Goal: Information Seeking & Learning: Learn about a topic

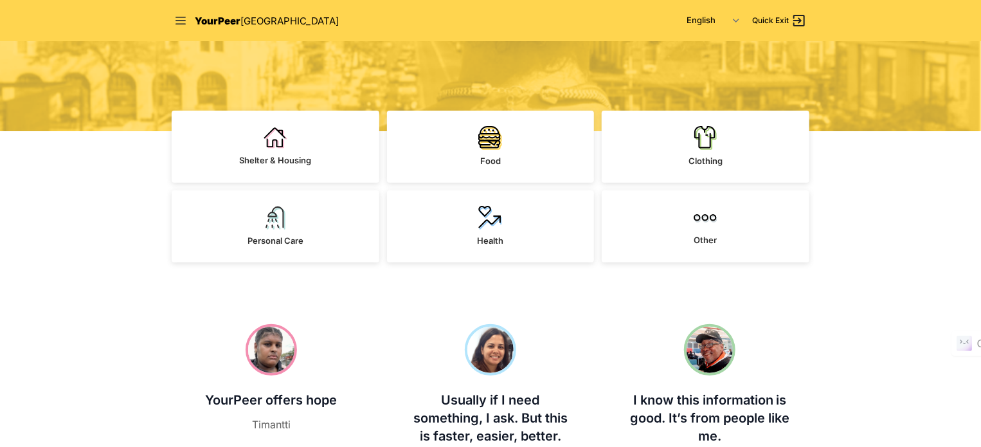
scroll to position [257, 0]
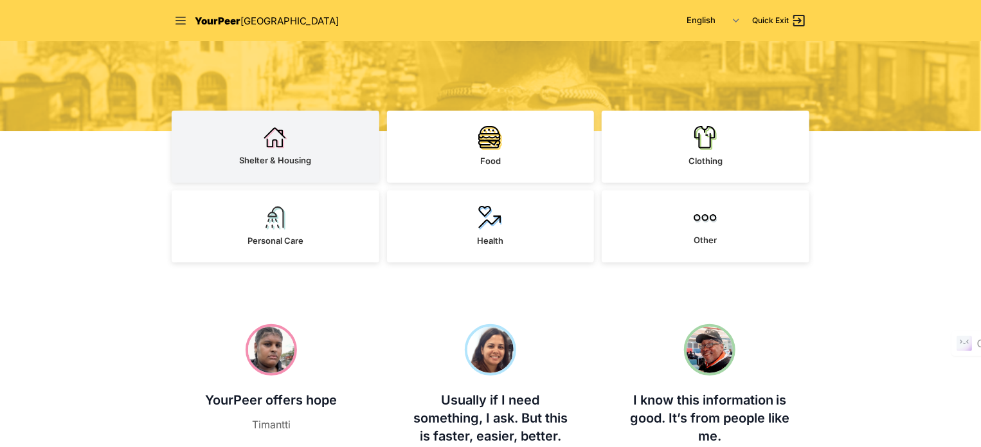
click at [253, 138] on link "Shelter & Housing" at bounding box center [276, 147] width 208 height 72
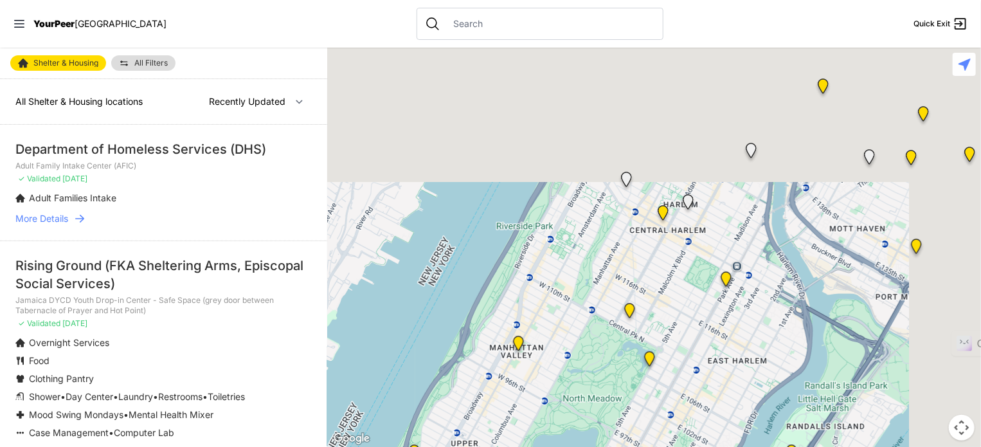
drag, startPoint x: 733, startPoint y: 184, endPoint x: 559, endPoint y: 471, distance: 335.8
click at [559, 446] on html "View map Close panel YourPeer [GEOGRAPHIC_DATA] Quick Exit Single Adult Familie…" at bounding box center [490, 223] width 981 height 447
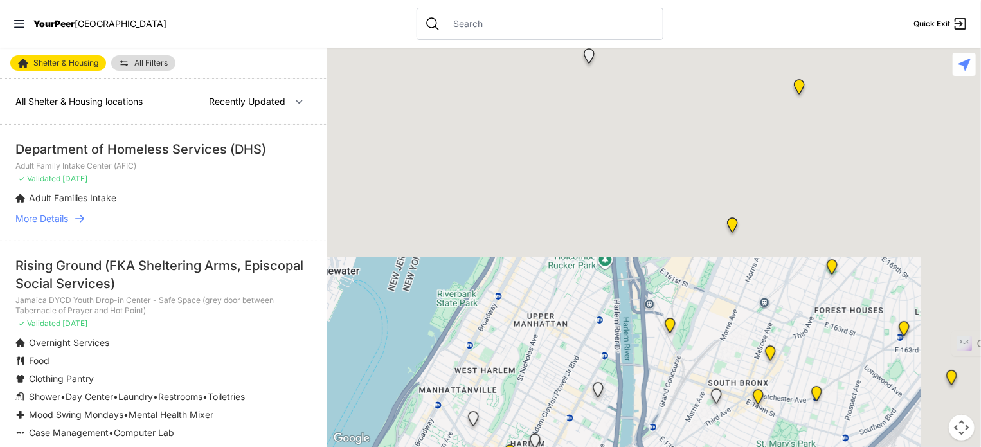
drag, startPoint x: 744, startPoint y: 226, endPoint x: 599, endPoint y: 477, distance: 290.1
click at [599, 446] on html "View map Close panel YourPeer [GEOGRAPHIC_DATA] Quick Exit Single Adult Familie…" at bounding box center [490, 223] width 981 height 447
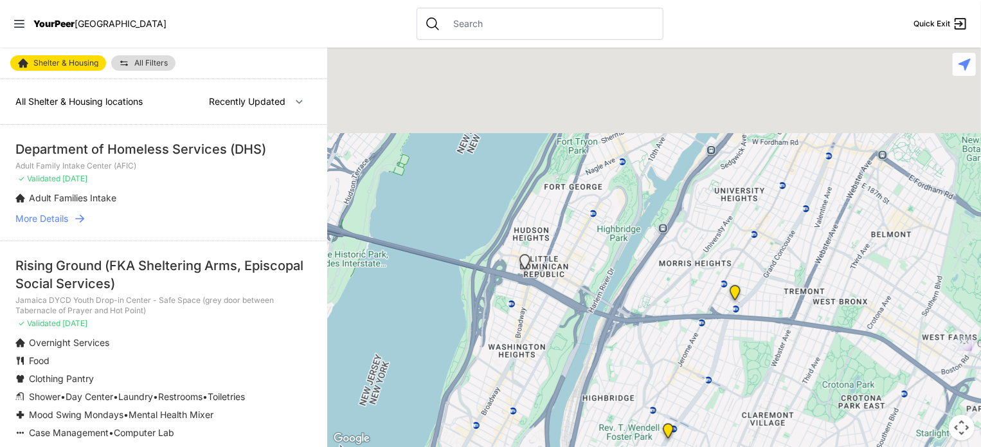
drag, startPoint x: 754, startPoint y: 214, endPoint x: 690, endPoint y: 424, distance: 219.3
click at [690, 424] on div at bounding box center [654, 247] width 654 height 399
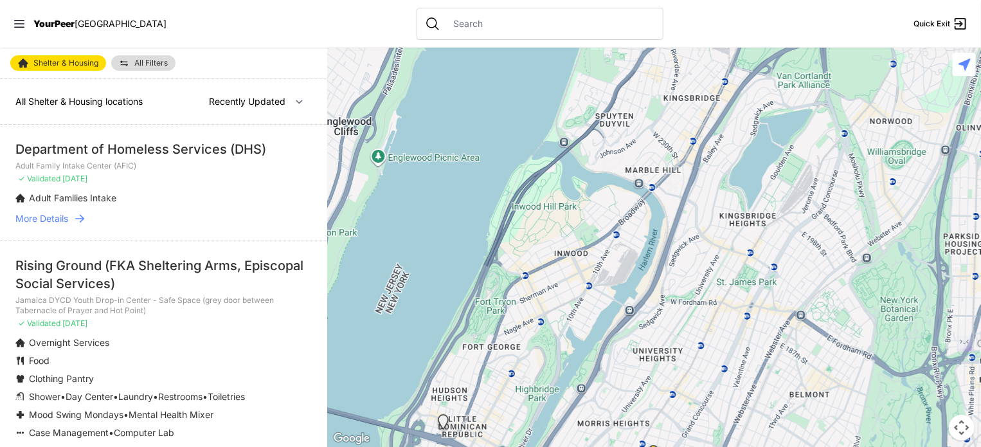
drag, startPoint x: 777, startPoint y: 236, endPoint x: 695, endPoint y: 397, distance: 180.9
click at [695, 397] on div at bounding box center [654, 247] width 654 height 399
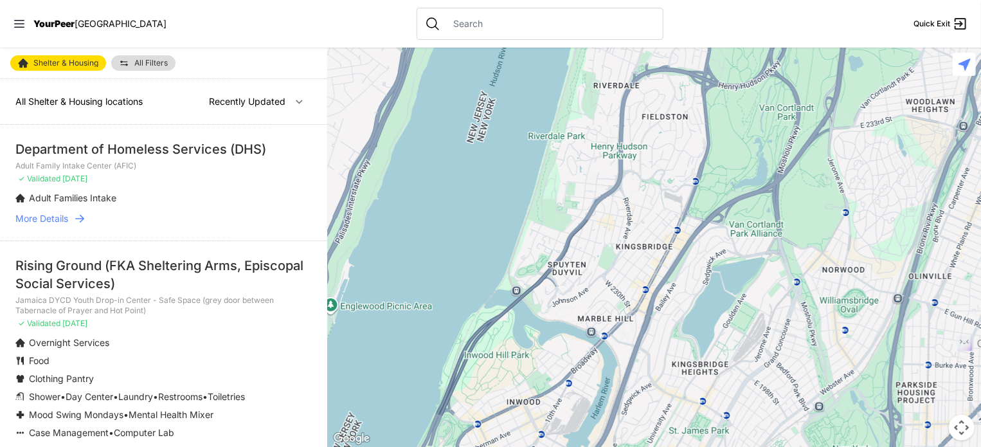
drag, startPoint x: 785, startPoint y: 208, endPoint x: 735, endPoint y: 361, distance: 161.5
click at [735, 361] on div at bounding box center [654, 247] width 654 height 399
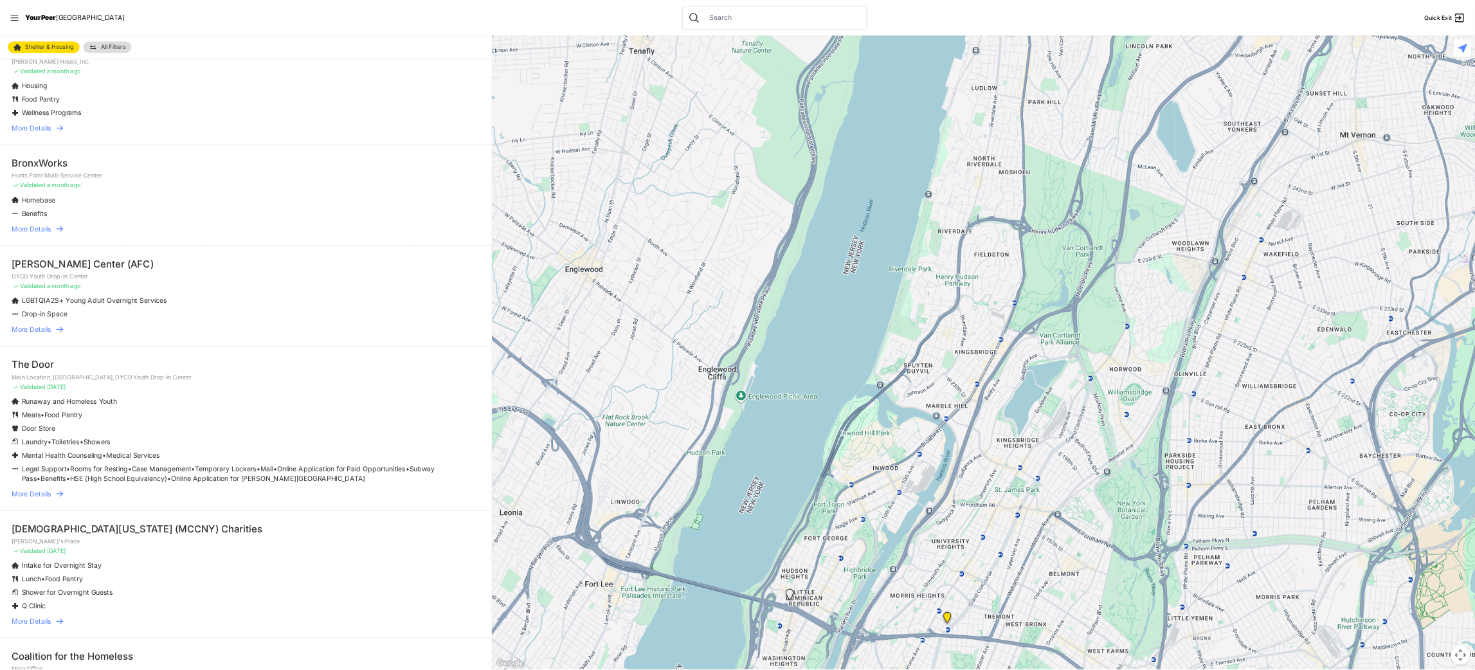
scroll to position [900, 0]
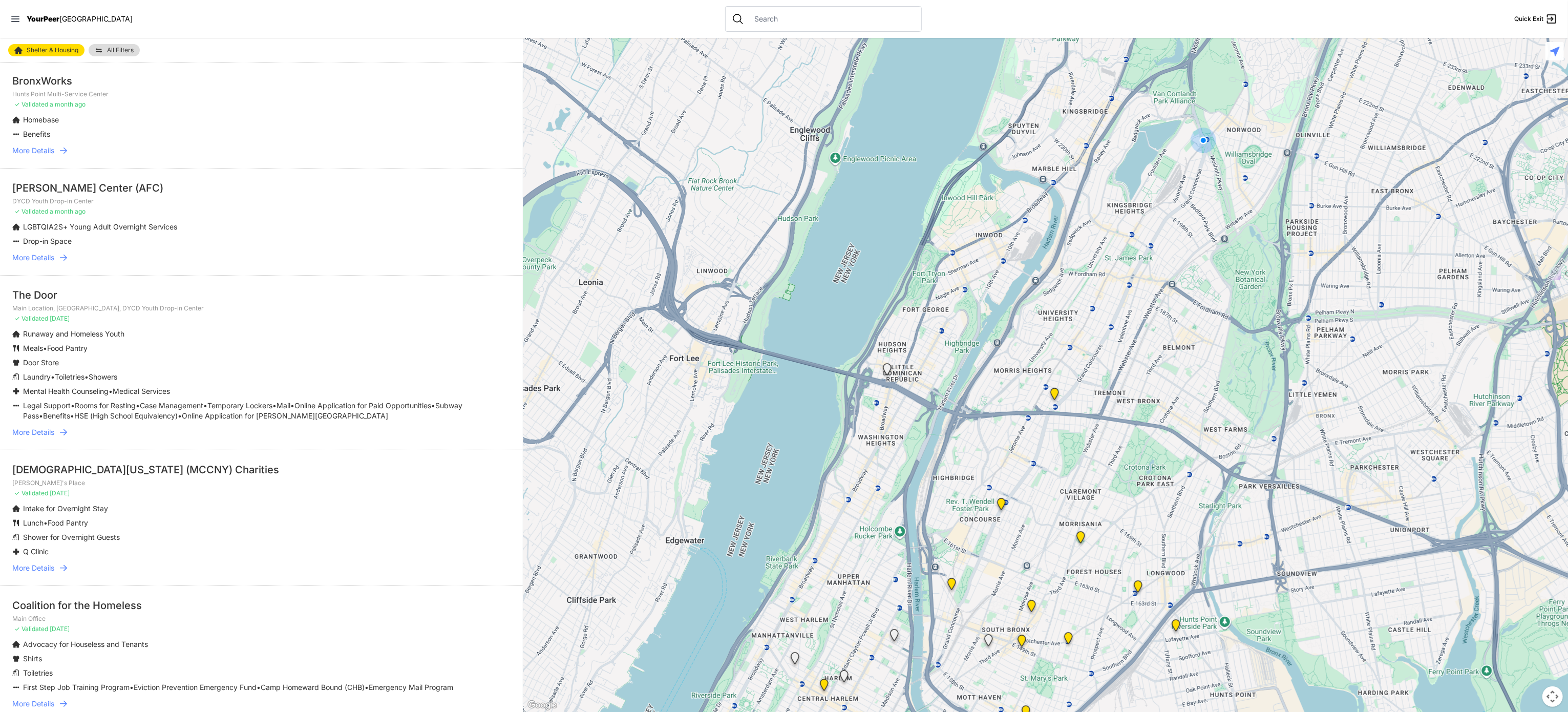
select select "nearby"
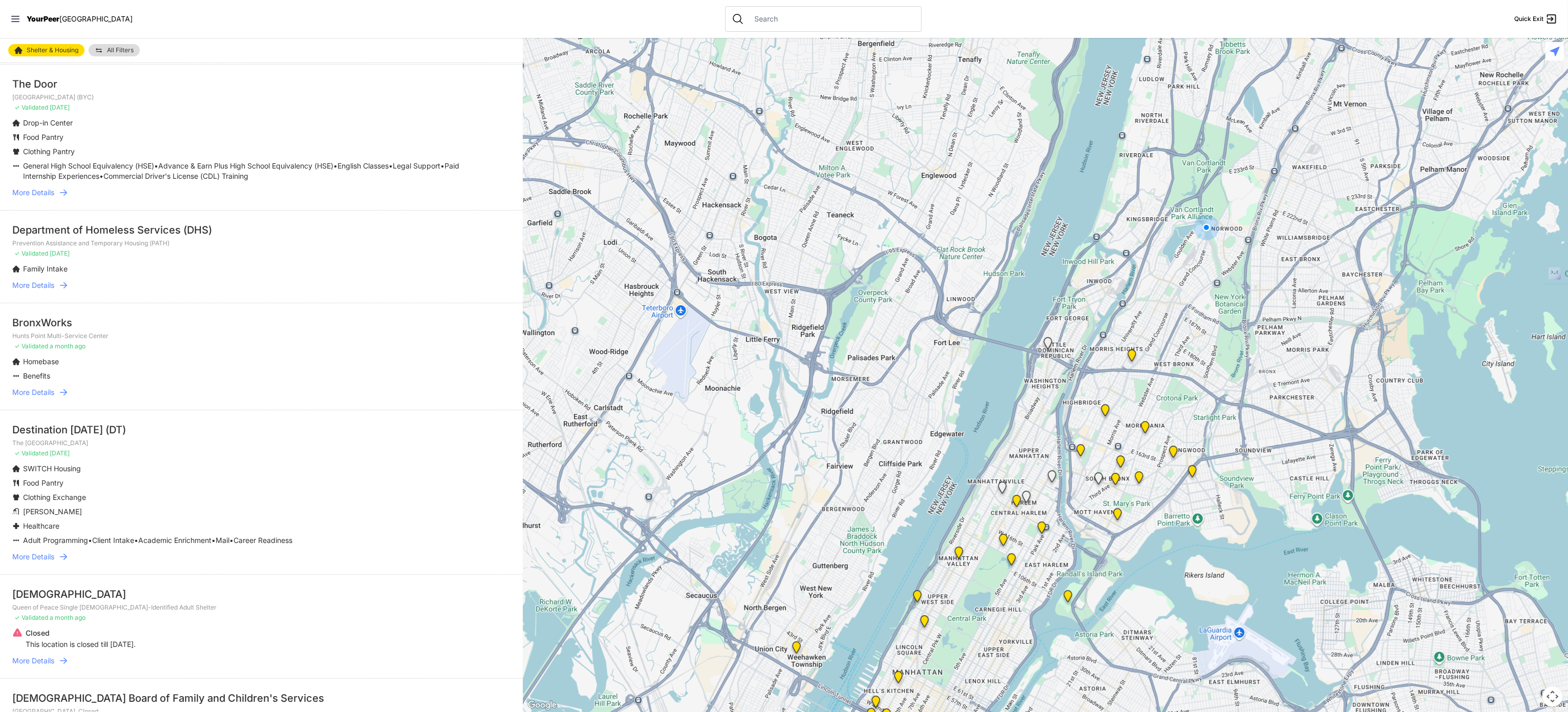
click at [781, 355] on img "Bronx Recovery Support Center" at bounding box center [1132, 358] width 13 height 17
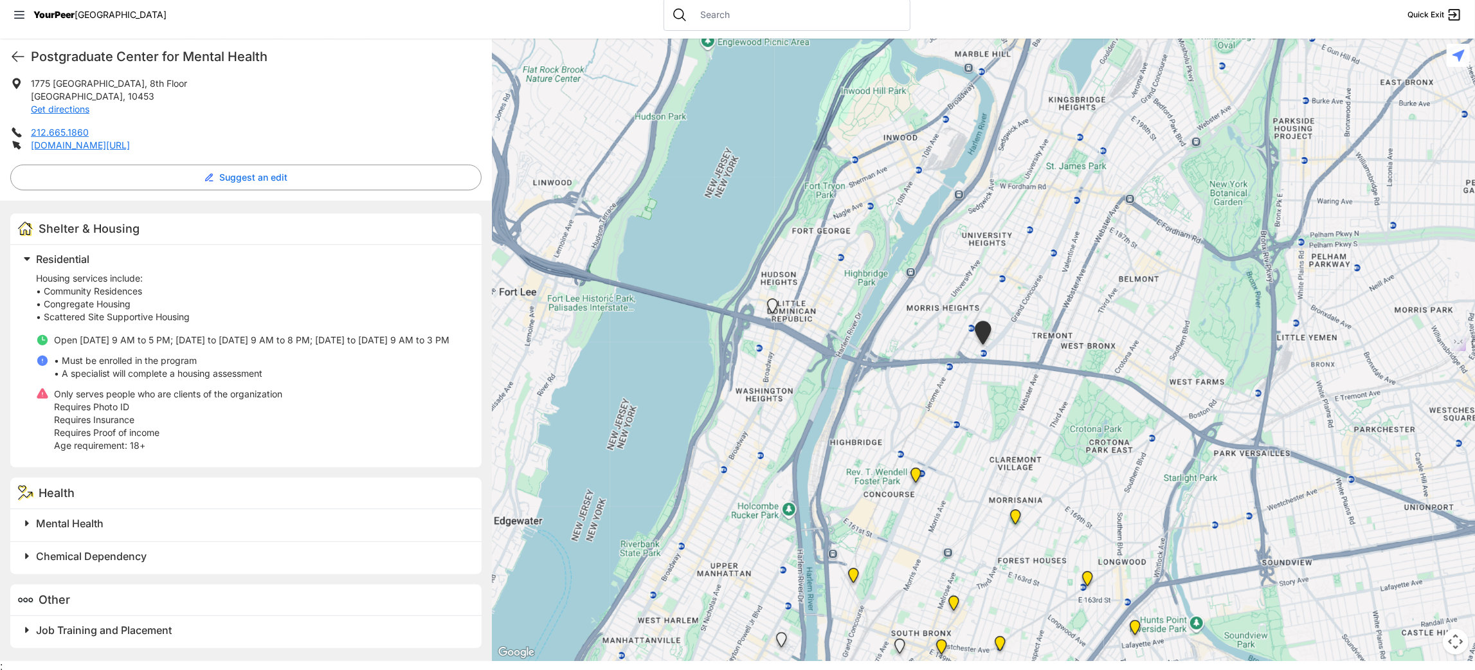
scroll to position [12, 0]
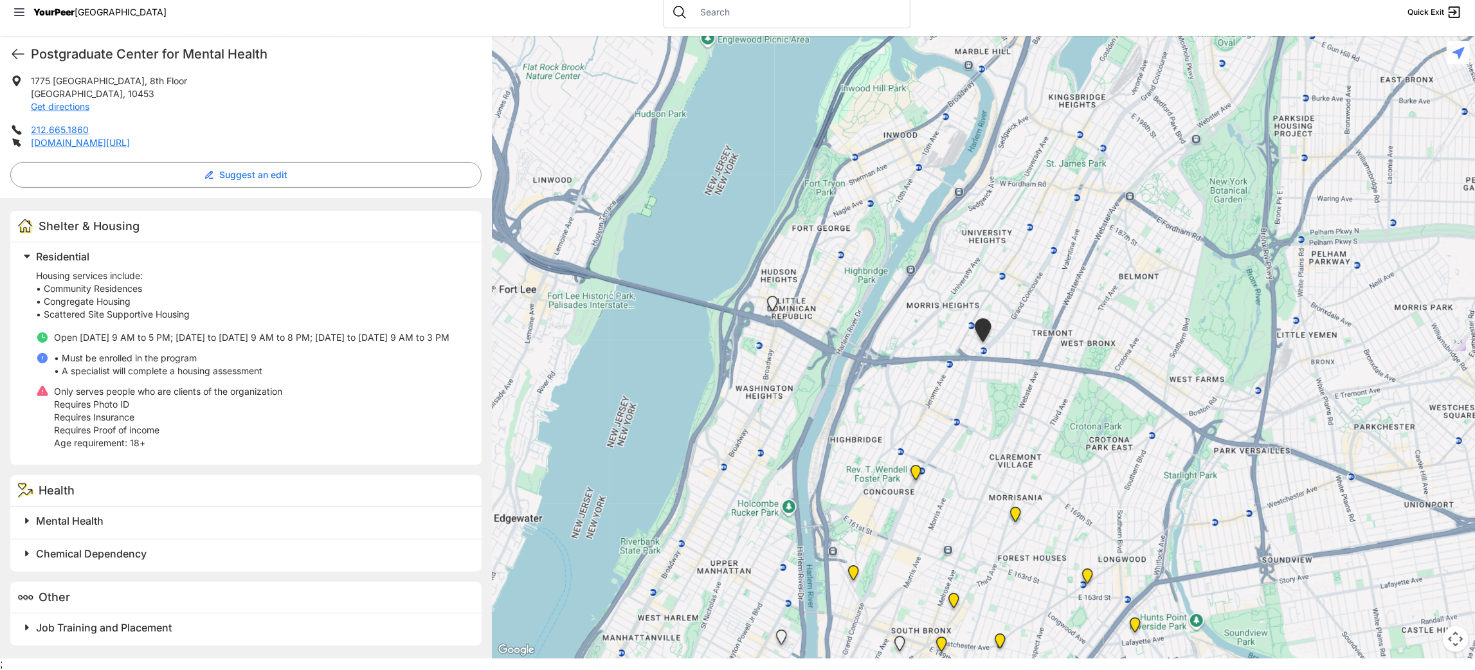
click at [122, 446] on span "Job Training and Placement" at bounding box center [104, 627] width 136 height 13
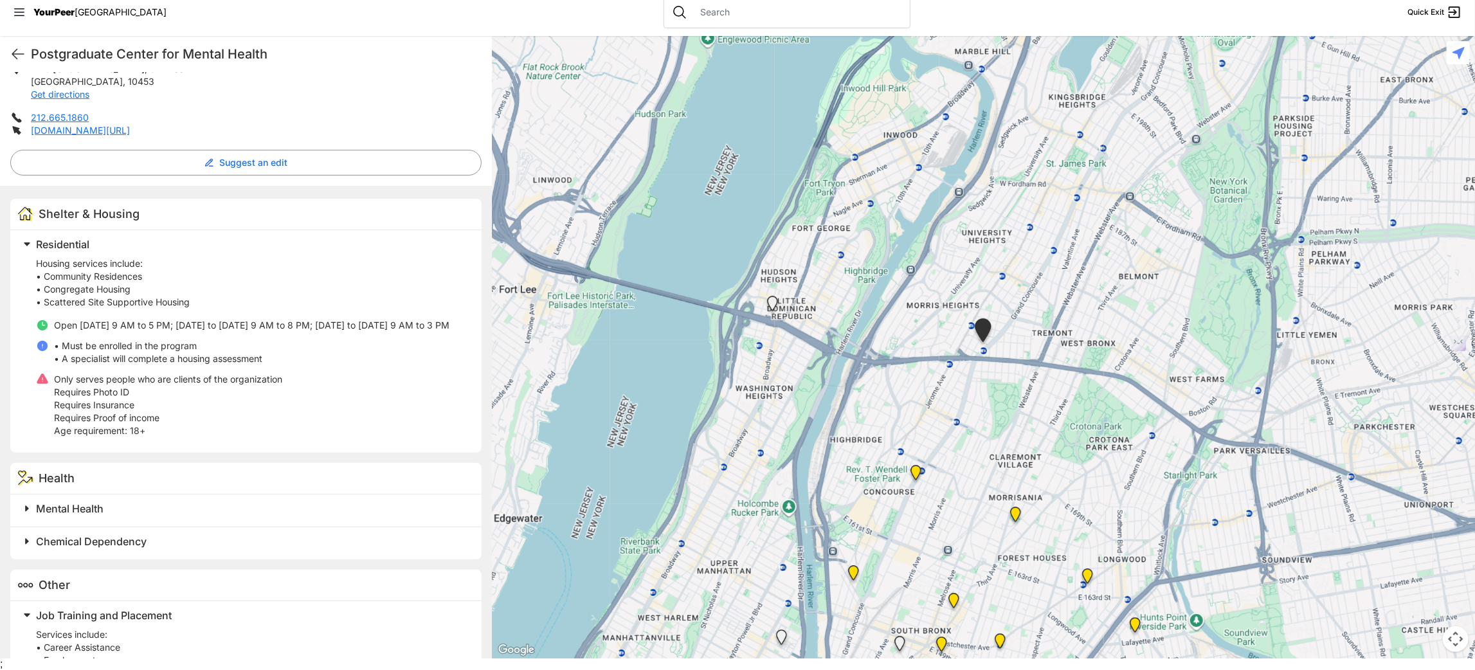
scroll to position [460, 0]
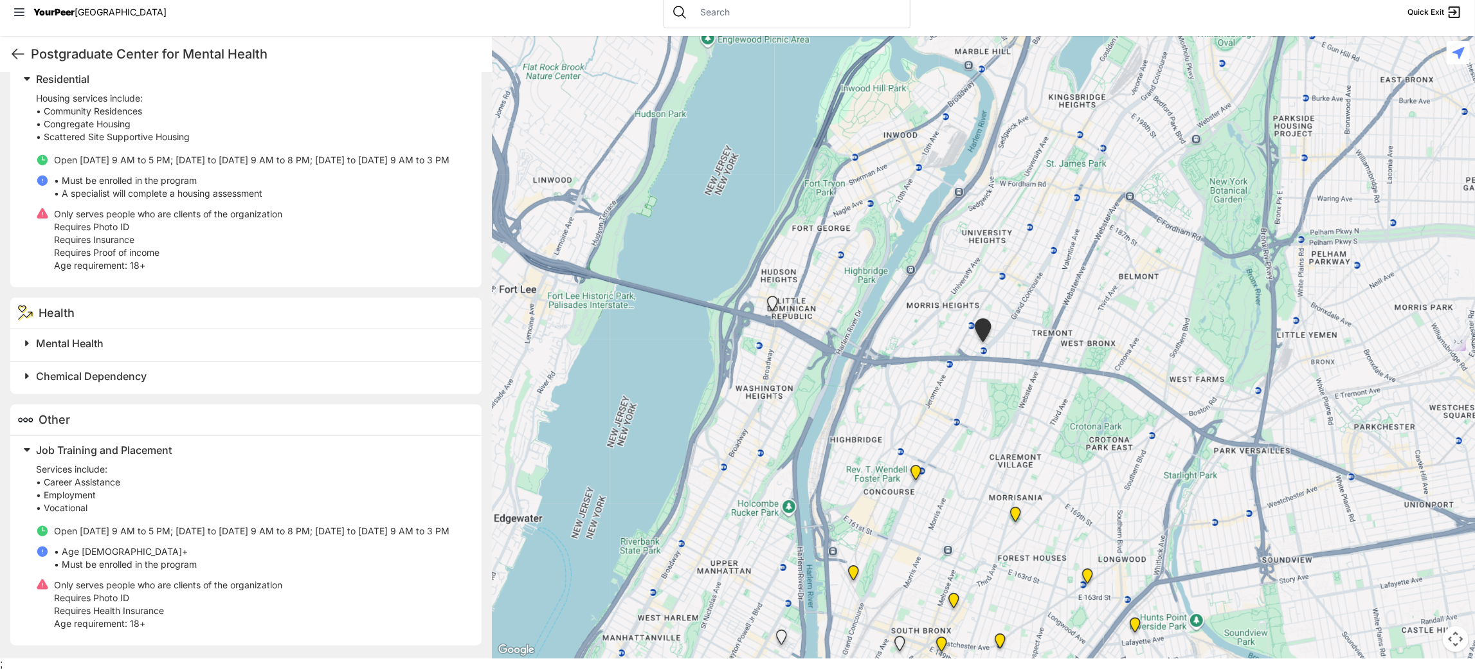
click at [79, 444] on span "Job Training and Placement" at bounding box center [104, 450] width 136 height 13
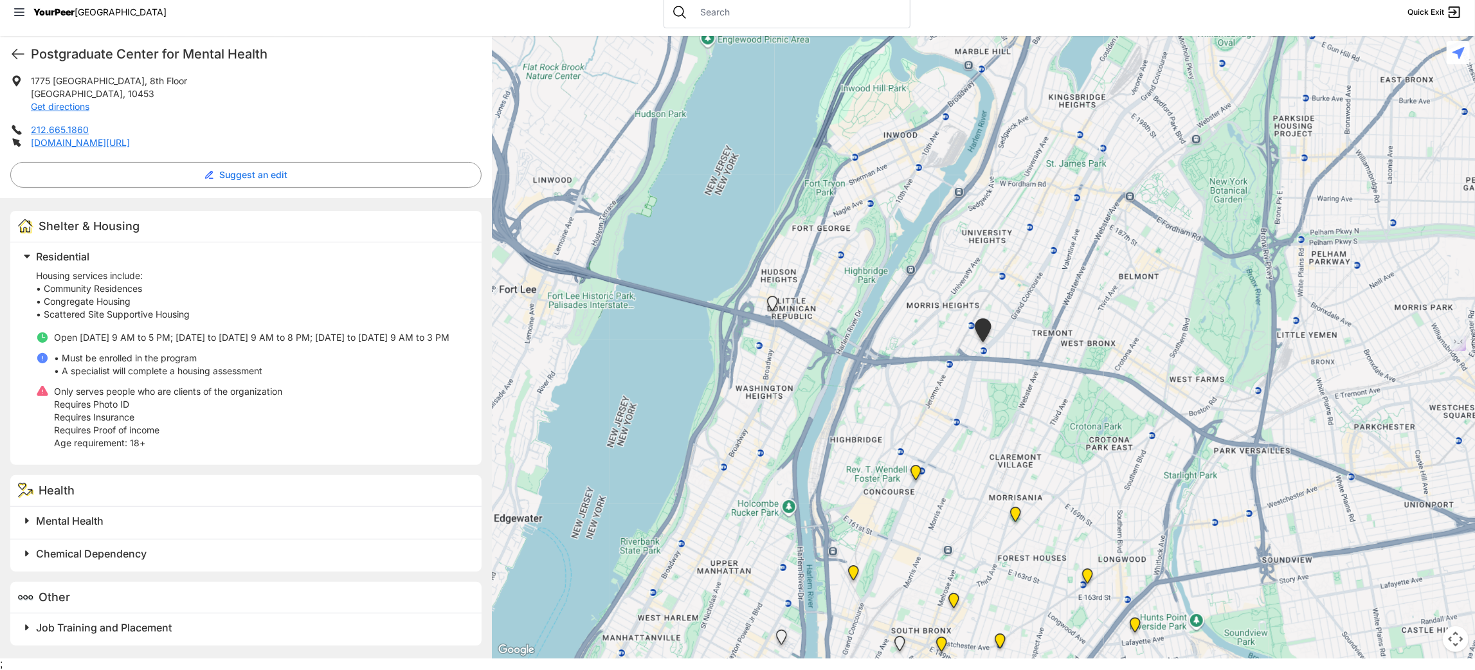
scroll to position [269, 0]
click at [156, 446] on span "Job Training and Placement" at bounding box center [104, 627] width 136 height 13
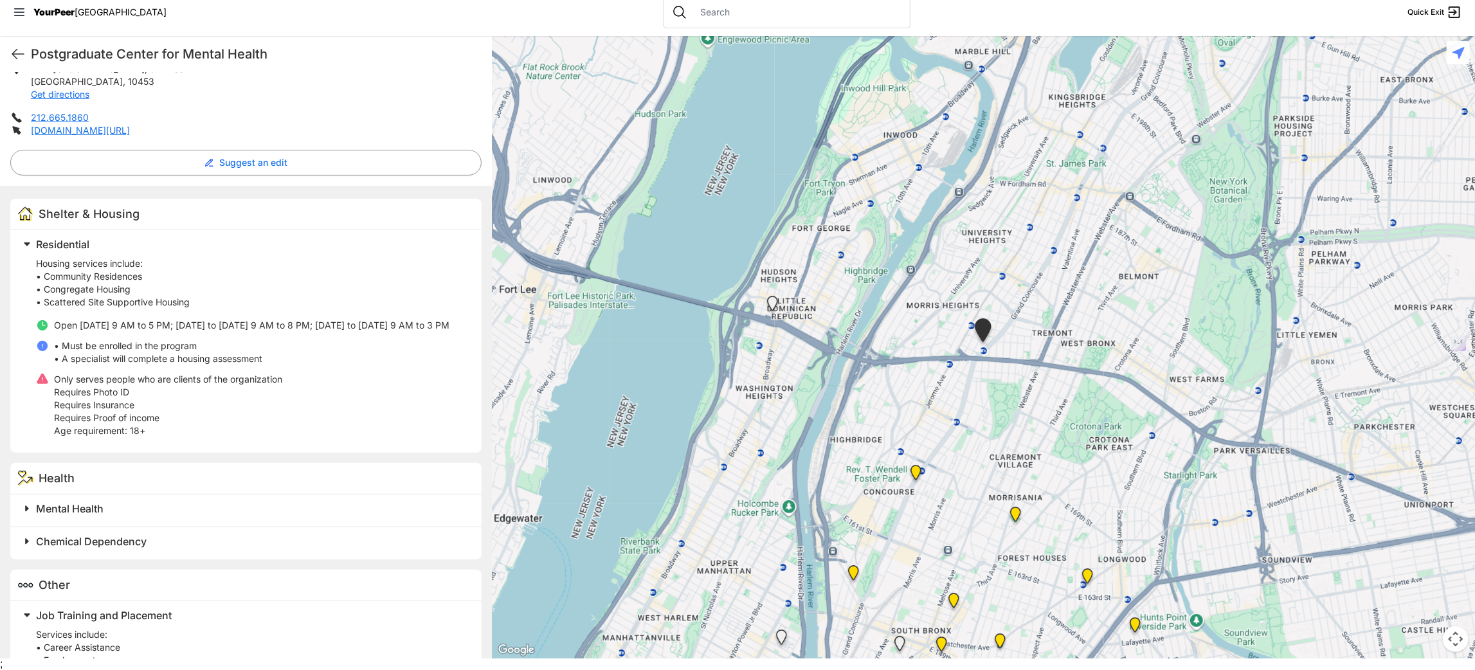
scroll to position [460, 0]
